Goal: Obtain resource: Download file/media

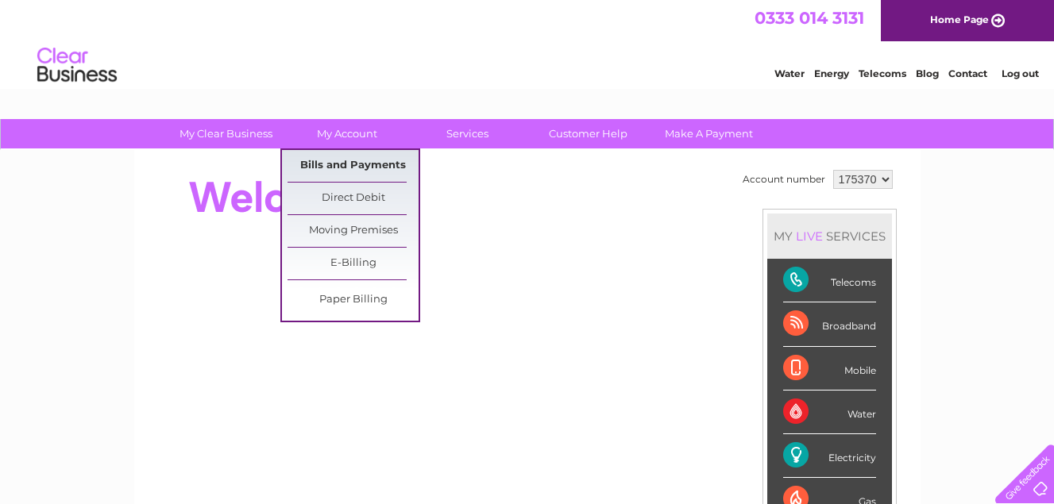
click at [347, 163] on link "Bills and Payments" at bounding box center [352, 166] width 131 height 32
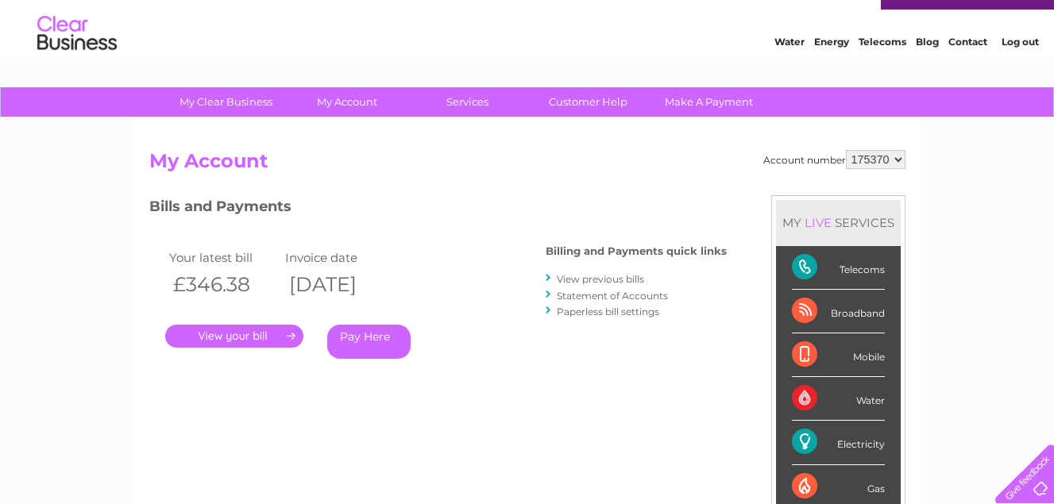
click at [257, 345] on link "." at bounding box center [234, 336] width 138 height 23
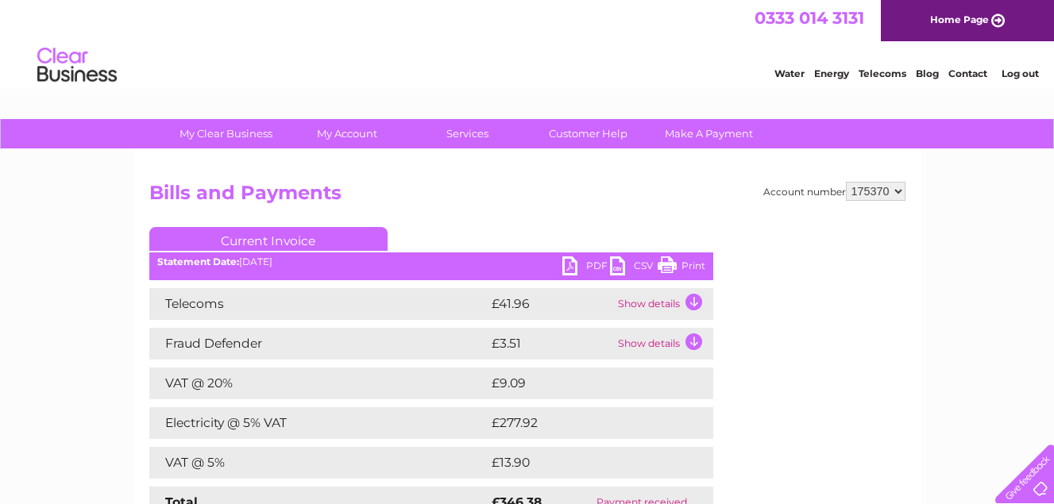
click at [689, 264] on link "Print" at bounding box center [682, 268] width 48 height 23
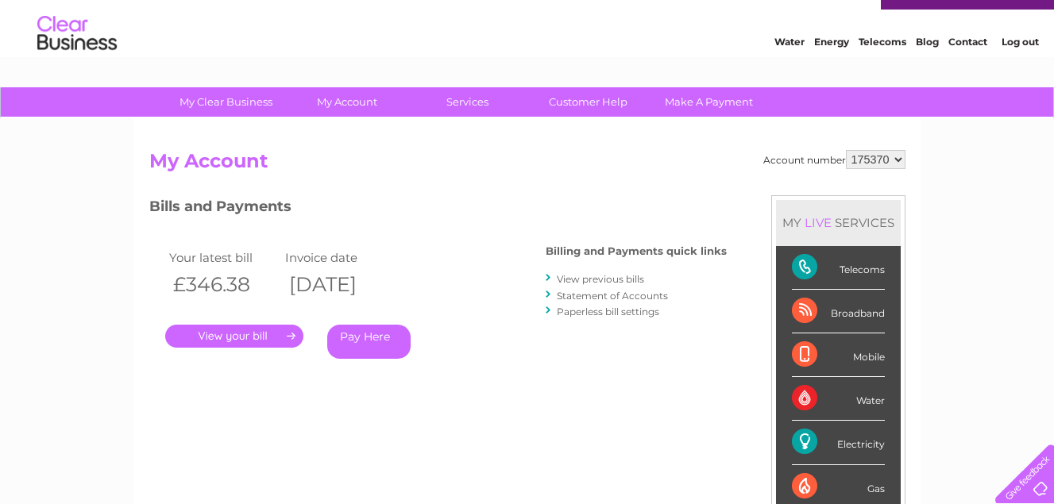
click at [608, 281] on link "View previous bills" at bounding box center [600, 279] width 87 height 12
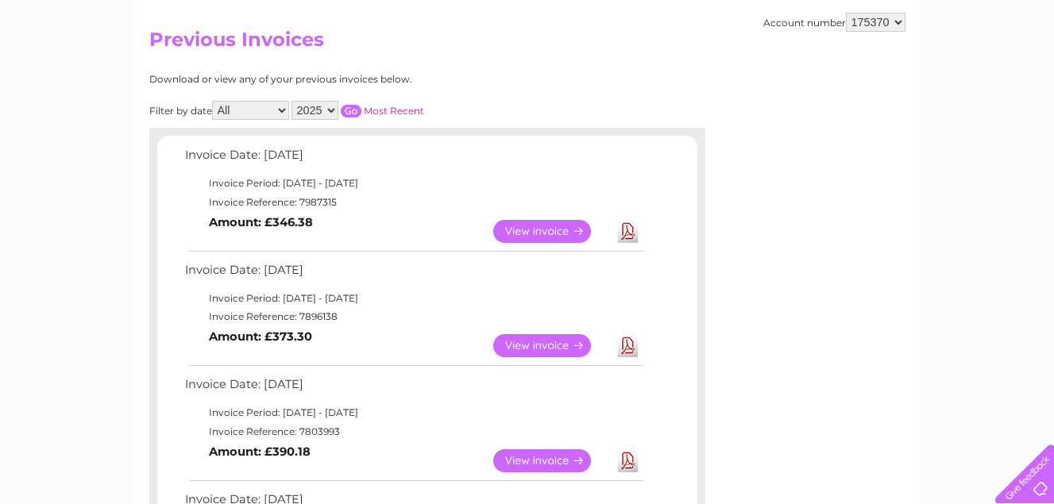
scroll to position [159, 0]
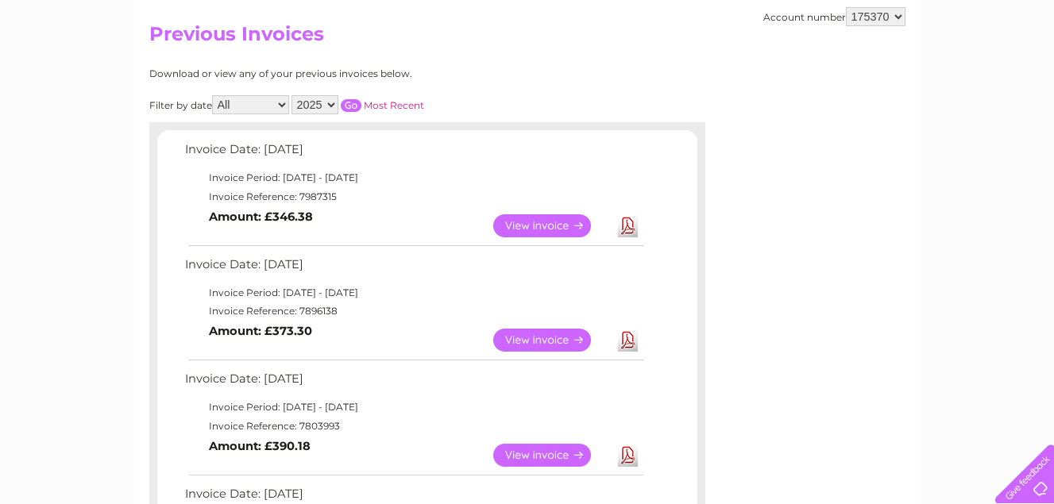
click at [537, 336] on link "View" at bounding box center [551, 340] width 117 height 23
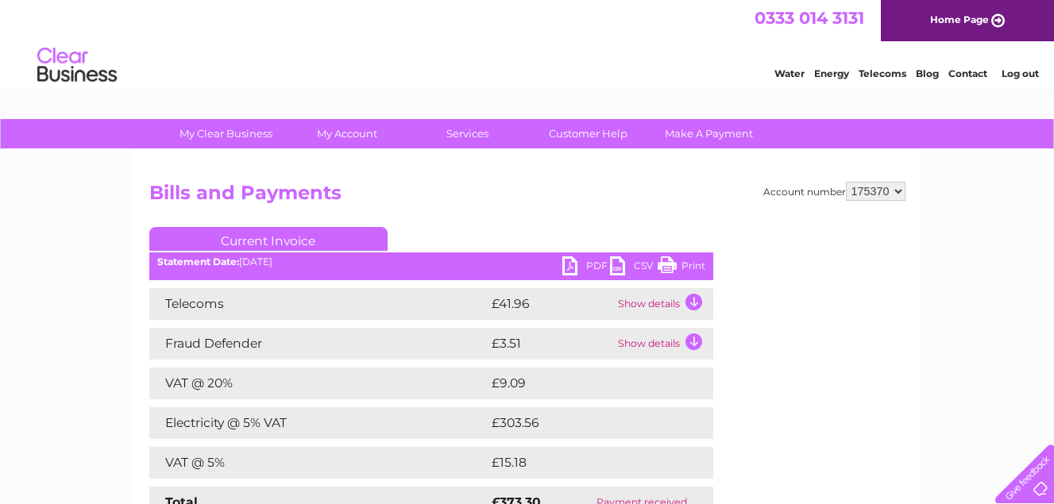
click at [689, 264] on link "Print" at bounding box center [682, 268] width 48 height 23
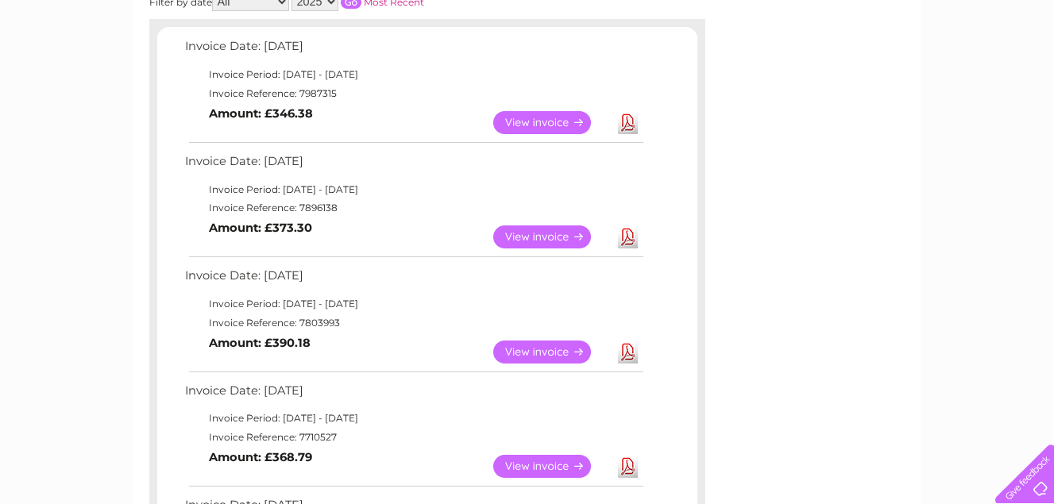
scroll to position [318, 0]
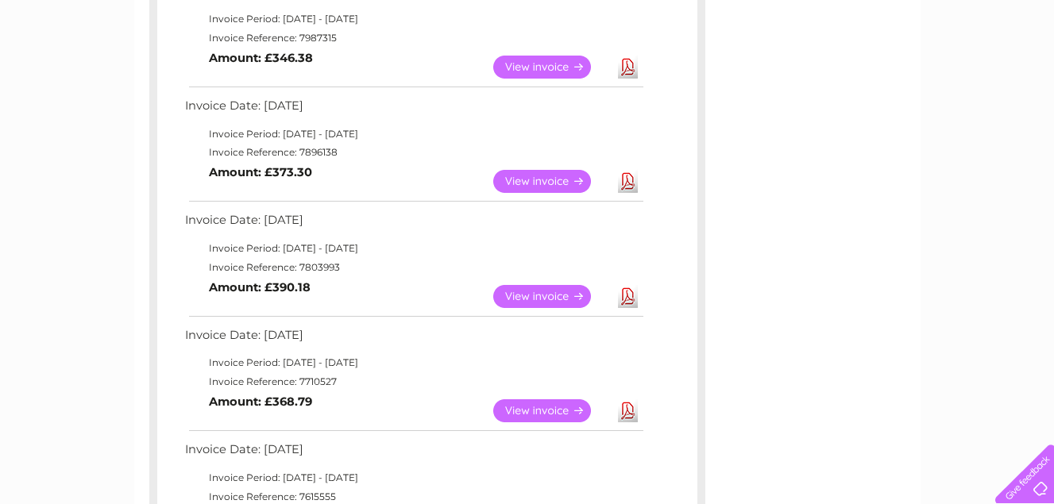
click at [555, 294] on link "View" at bounding box center [551, 296] width 117 height 23
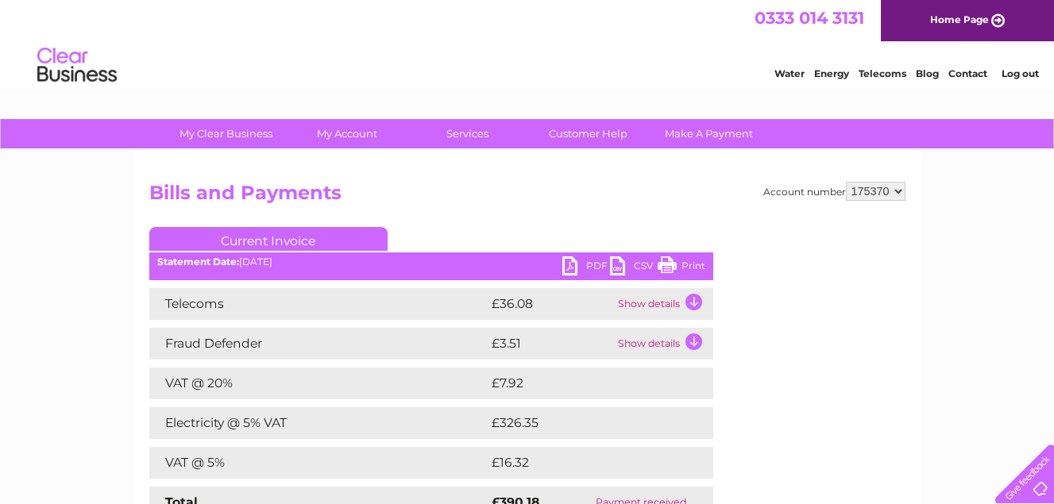
click at [692, 264] on link "Print" at bounding box center [682, 268] width 48 height 23
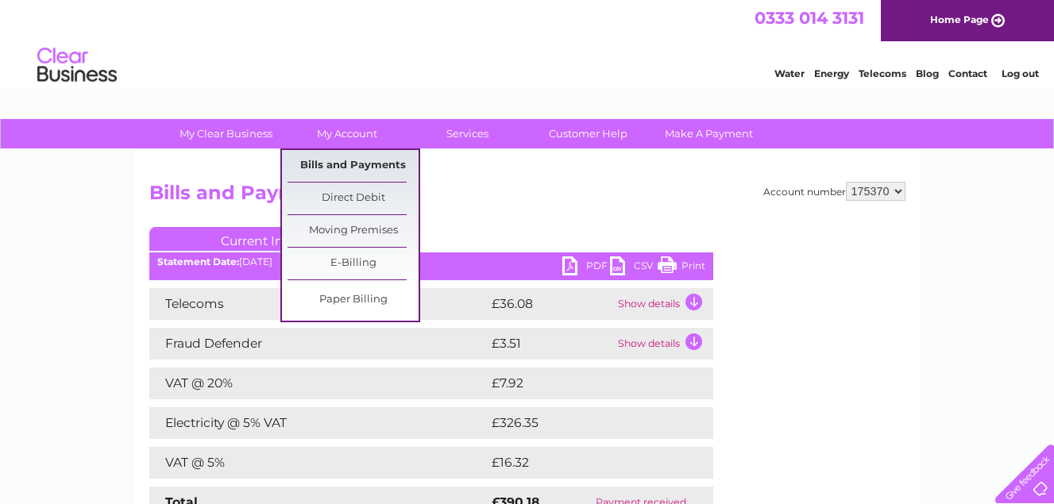
click at [341, 155] on link "Bills and Payments" at bounding box center [352, 166] width 131 height 32
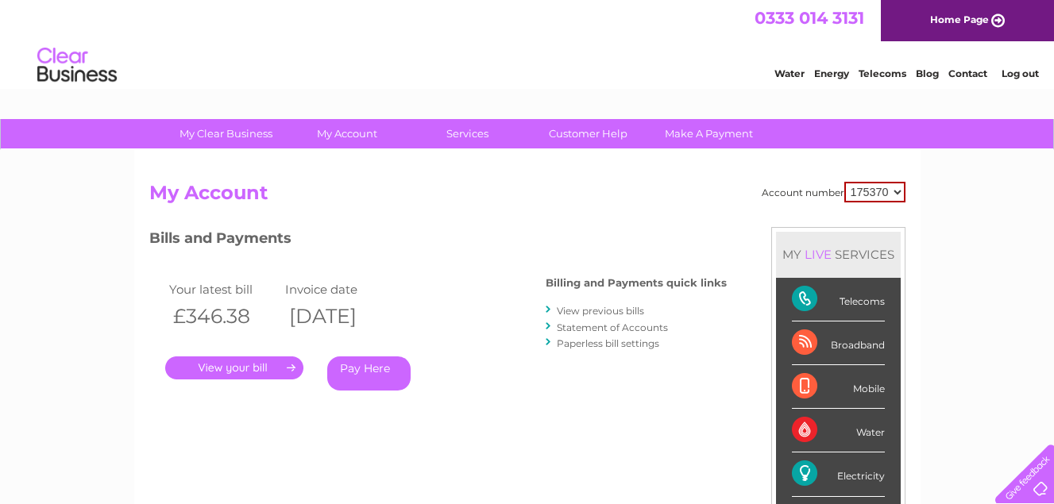
click at [272, 369] on link "." at bounding box center [234, 368] width 138 height 23
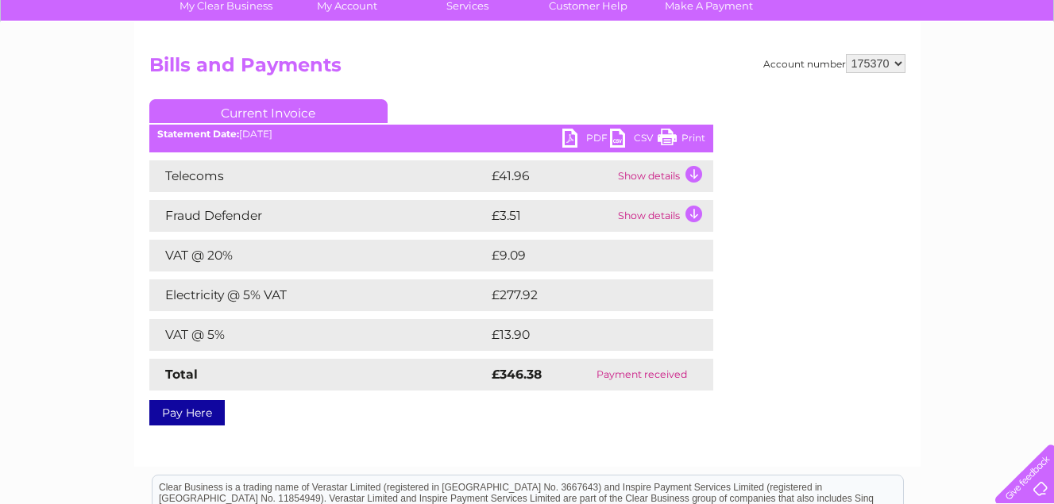
scroll to position [127, 0]
click at [589, 131] on link "PDF" at bounding box center [586, 140] width 48 height 23
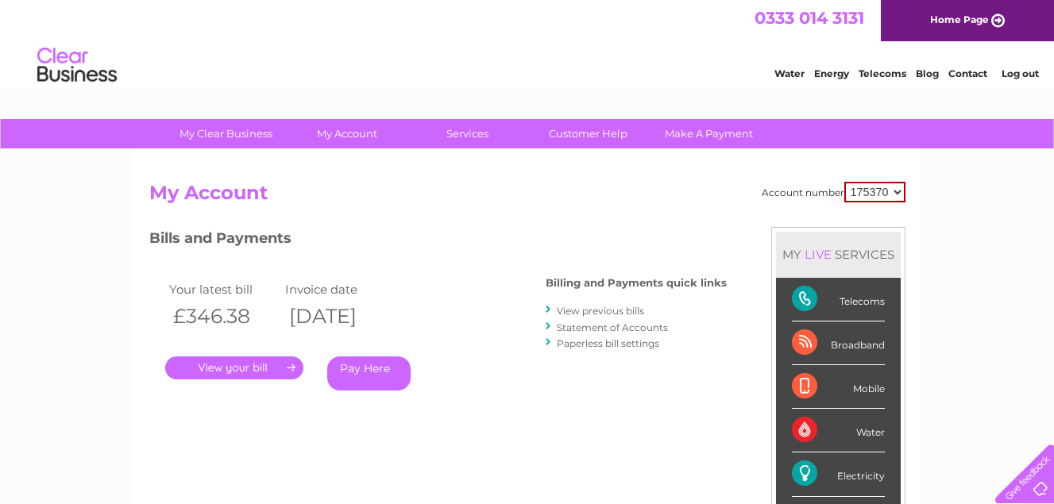
click at [584, 313] on link "View previous bills" at bounding box center [600, 311] width 87 height 12
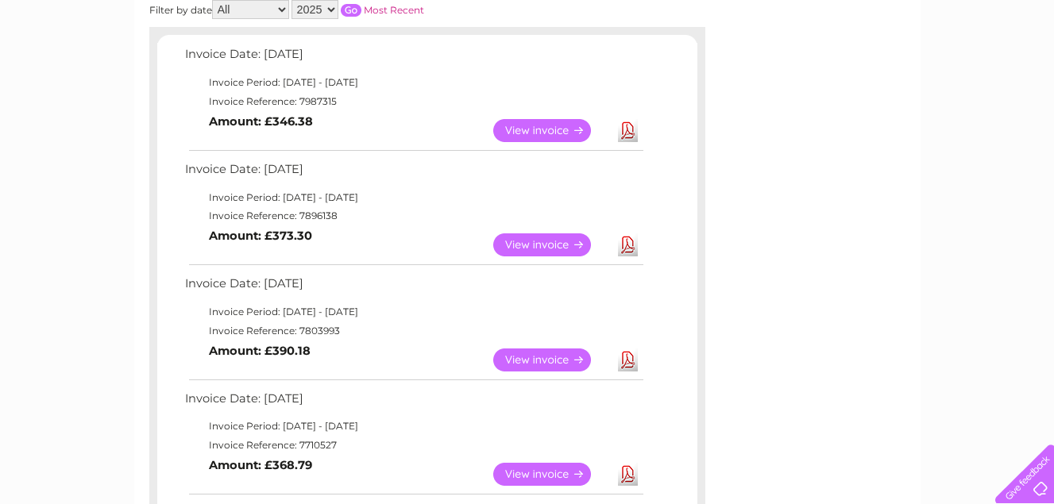
scroll to position [286, 0]
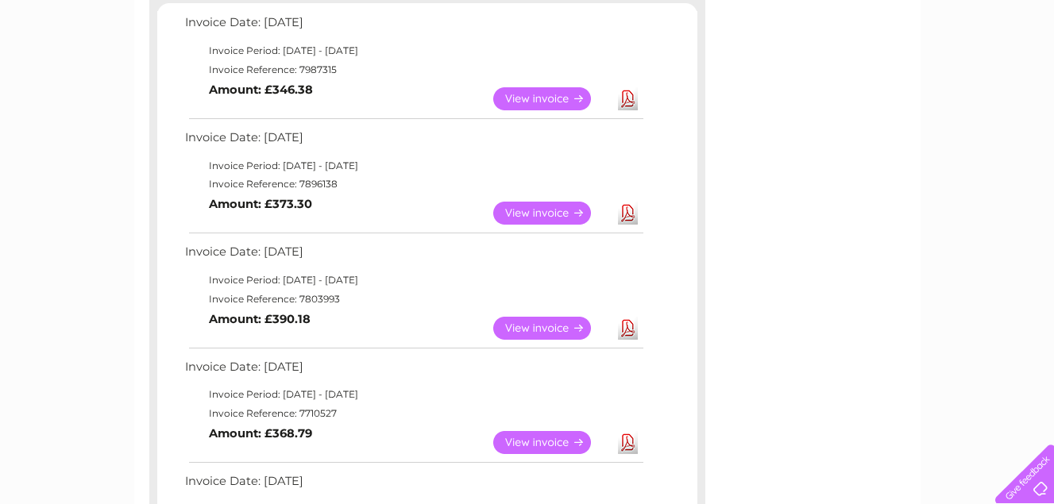
click at [547, 443] on link "View" at bounding box center [551, 442] width 117 height 23
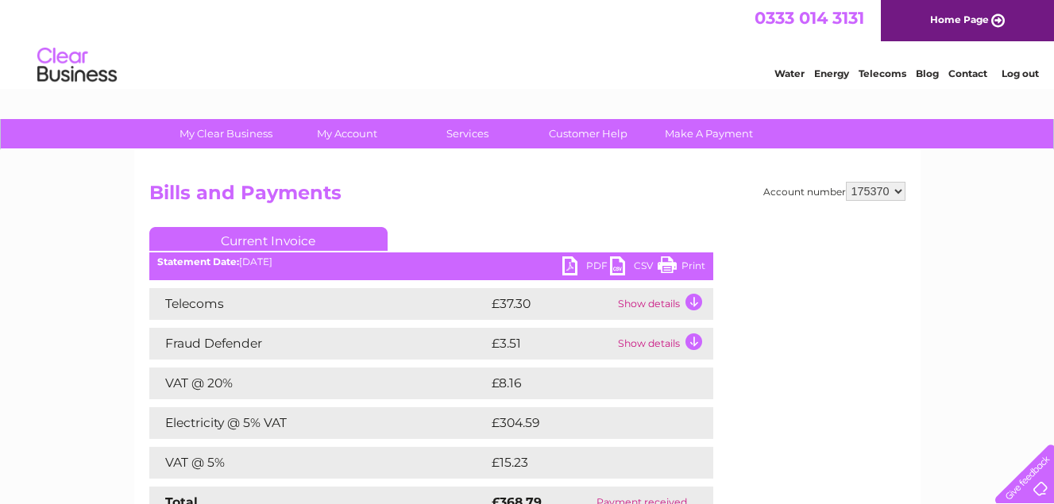
click at [696, 268] on link "Print" at bounding box center [682, 268] width 48 height 23
